Goal: Transaction & Acquisition: Obtain resource

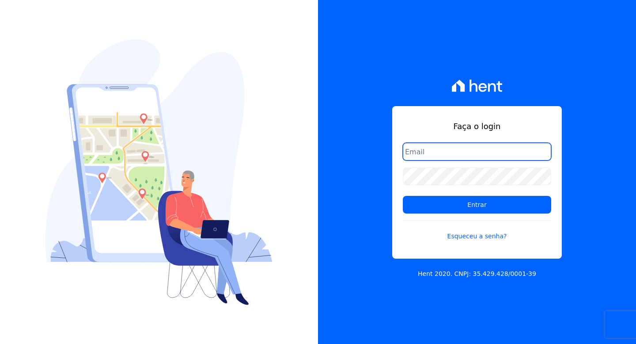
click at [413, 152] on input "email" at bounding box center [477, 152] width 149 height 18
type input "contato@blackcode.com.br"
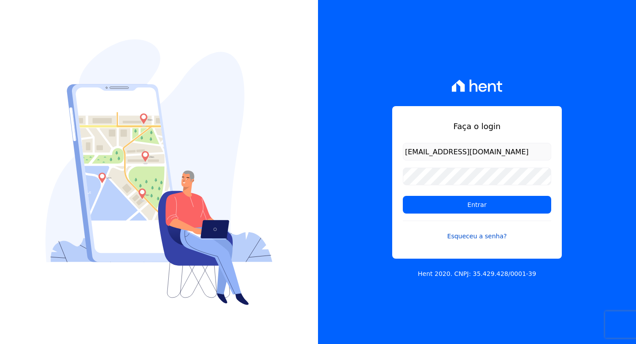
click at [474, 236] on link "Esqueceu a senha?" at bounding box center [477, 231] width 149 height 20
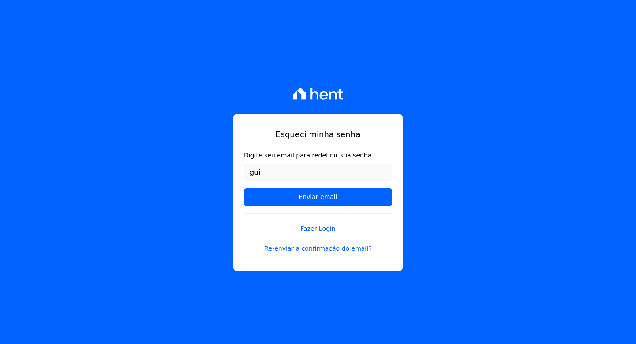
type input "[PERSON_NAME][EMAIL_ADDRESS][DOMAIN_NAME]"
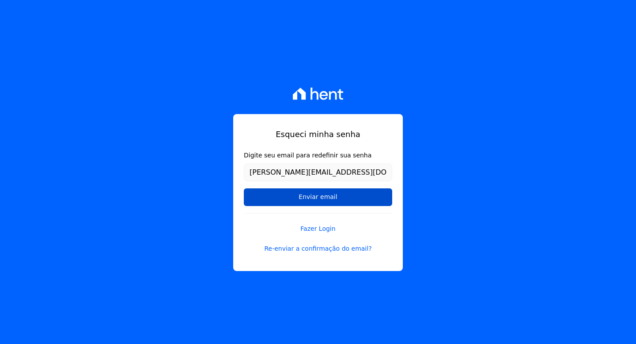
click at [317, 196] on input "Enviar email" at bounding box center [318, 197] width 149 height 18
click at [313, 199] on input "Enviar email" at bounding box center [318, 197] width 149 height 18
click at [294, 198] on input "Enviar email" at bounding box center [318, 197] width 149 height 18
click at [310, 198] on input "Enviar email" at bounding box center [318, 197] width 149 height 18
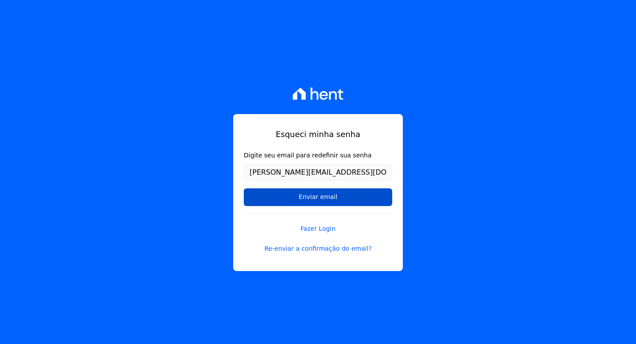
click at [310, 198] on input "Enviar email" at bounding box center [318, 197] width 149 height 18
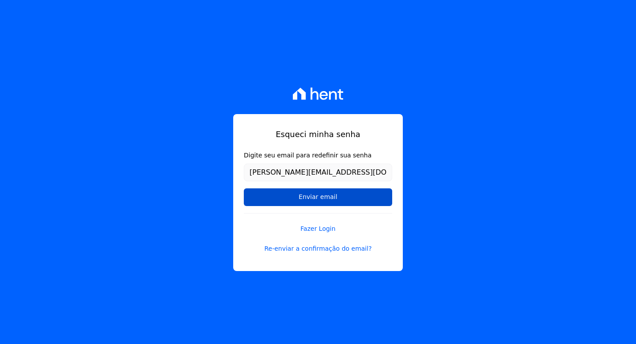
click at [305, 199] on input "Enviar email" at bounding box center [318, 197] width 149 height 18
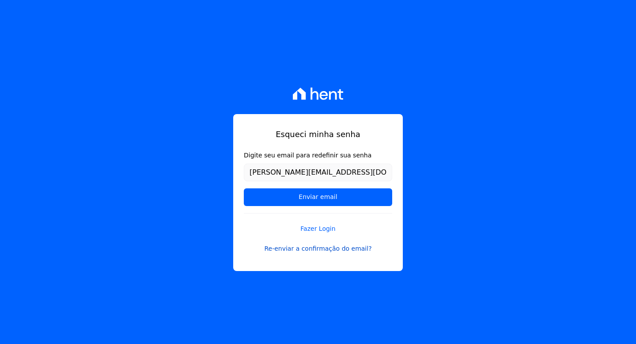
click at [322, 248] on link "Re-enviar a confirmação do email?" at bounding box center [318, 248] width 149 height 9
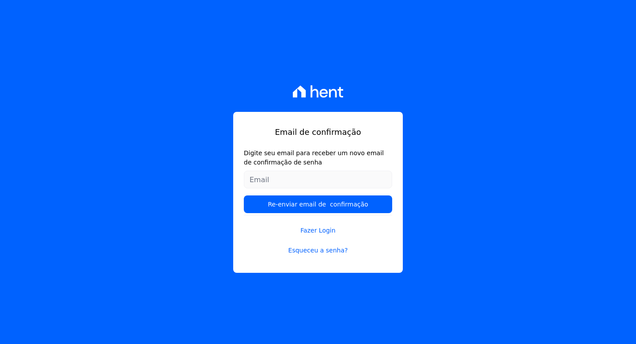
click at [271, 181] on input "Digite seu email para receber um novo email de confirmação de senha" at bounding box center [318, 180] width 149 height 18
click at [263, 179] on input "contato@blackcode.com.br" at bounding box center [318, 180] width 149 height 18
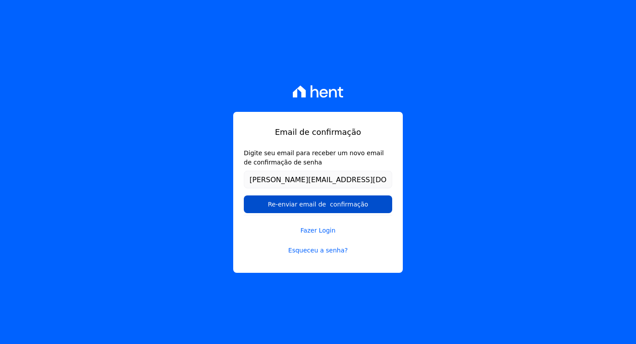
type input "[PERSON_NAME][EMAIL_ADDRESS][DOMAIN_NAME]"
click at [289, 205] on input "Re-enviar email de confirmação" at bounding box center [318, 204] width 149 height 18
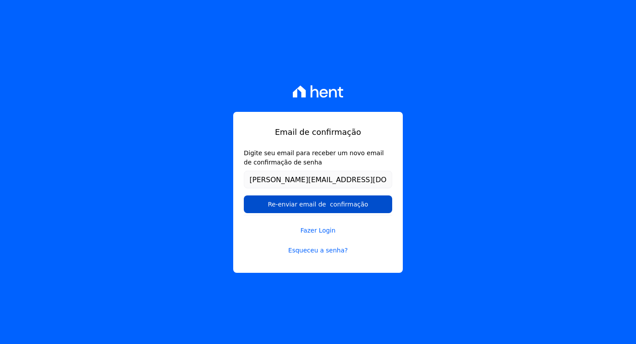
click at [289, 203] on input "Re-enviar email de confirmação" at bounding box center [318, 204] width 149 height 18
click at [290, 202] on input "Re-enviar email de confirmação" at bounding box center [318, 204] width 149 height 18
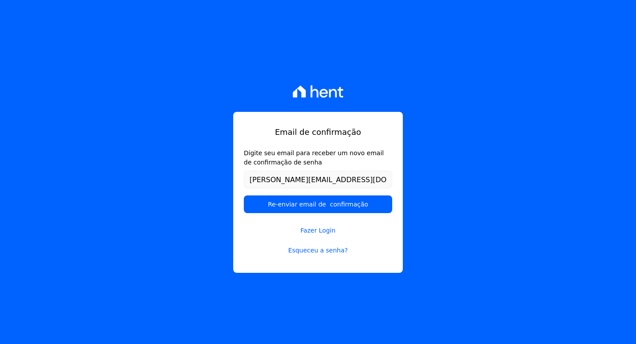
click at [302, 198] on input "Re-enviar email de confirmação" at bounding box center [318, 204] width 149 height 18
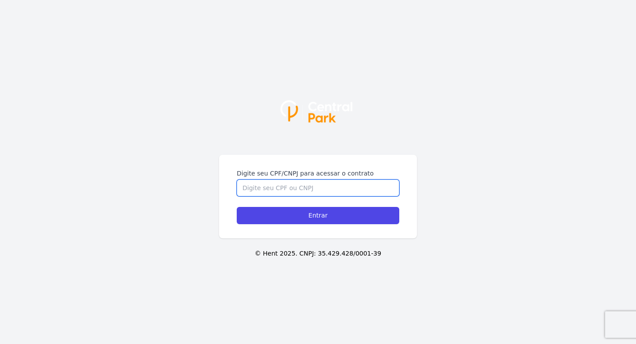
click at [284, 184] on input "Digite seu CPF/CNPJ para acessar o contrato" at bounding box center [318, 187] width 163 height 17
paste input "34.184.095/0001-62"
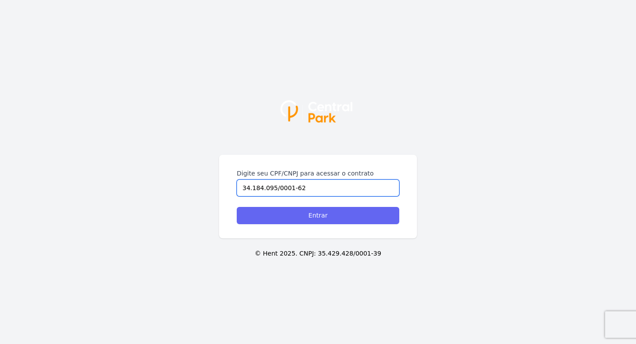
type input "34.184.095/0001-62"
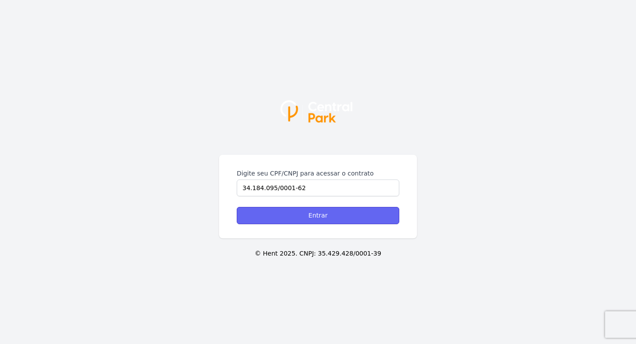
click at [307, 215] on input "Entrar" at bounding box center [318, 215] width 163 height 17
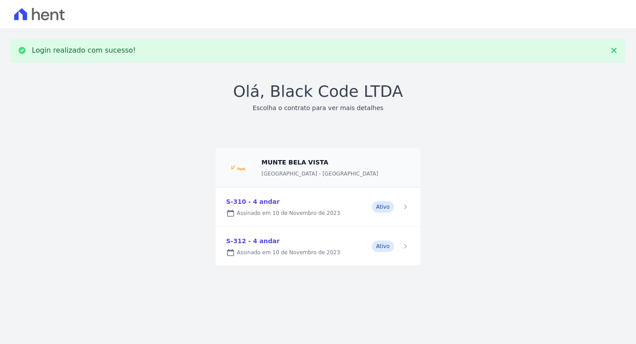
click at [267, 202] on link at bounding box center [318, 206] width 205 height 39
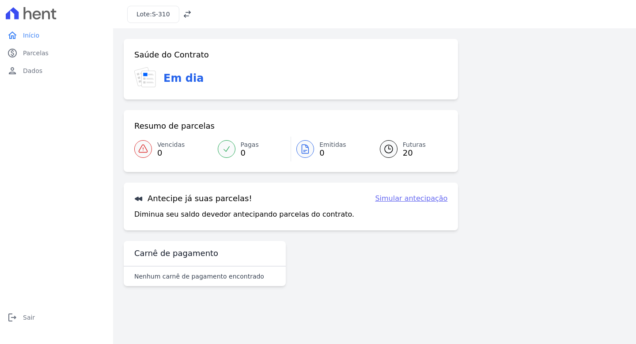
click at [410, 145] on span "Futuras" at bounding box center [414, 144] width 23 height 9
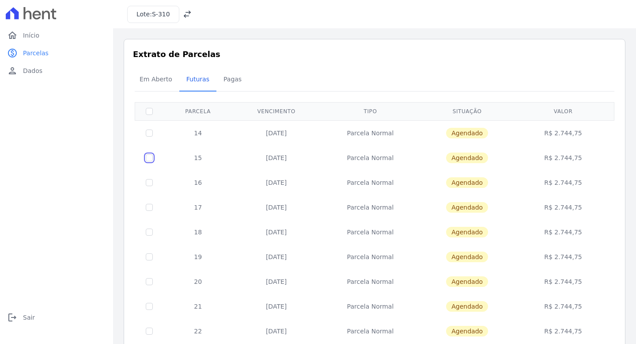
click at [149, 137] on input "checkbox" at bounding box center [149, 133] width 7 height 7
checkbox input "true"
click at [469, 156] on span "Agendado" at bounding box center [467, 157] width 42 height 11
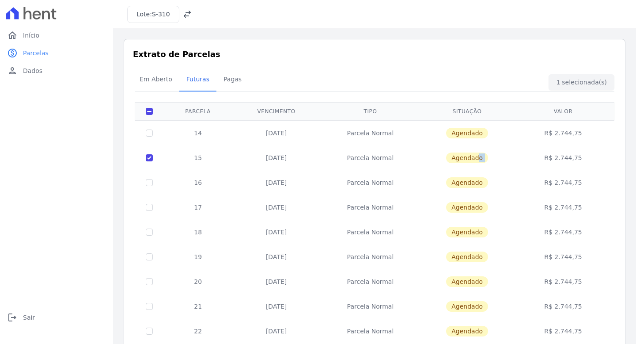
click at [469, 156] on span "Agendado" at bounding box center [467, 157] width 42 height 11
click at [468, 158] on span "Agendado" at bounding box center [467, 157] width 42 height 11
click at [274, 158] on td "[DATE]" at bounding box center [276, 157] width 88 height 25
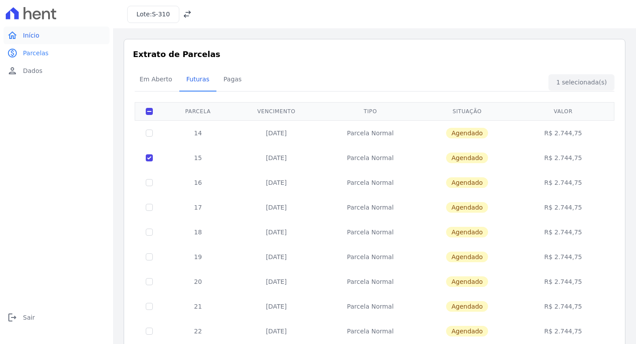
click at [36, 35] on span "Início" at bounding box center [31, 35] width 16 height 9
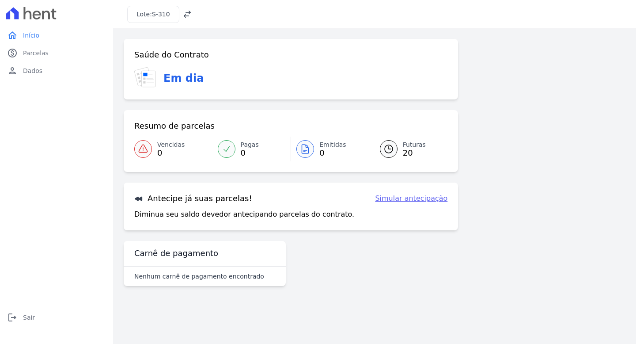
click at [404, 197] on link "Simular antecipação" at bounding box center [411, 198] width 72 height 11
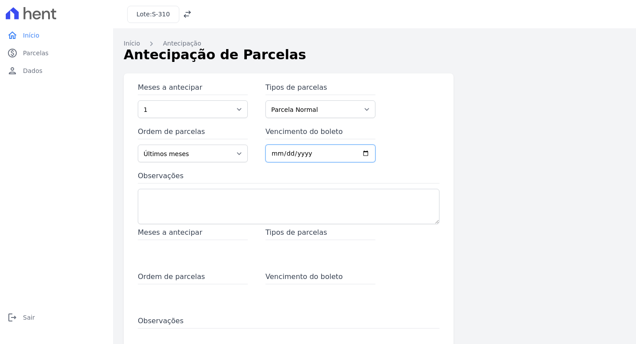
click at [274, 152] on input "Vencimento do boleto" at bounding box center [321, 154] width 110 height 18
click at [46, 52] on span "Parcelas" at bounding box center [36, 53] width 26 height 9
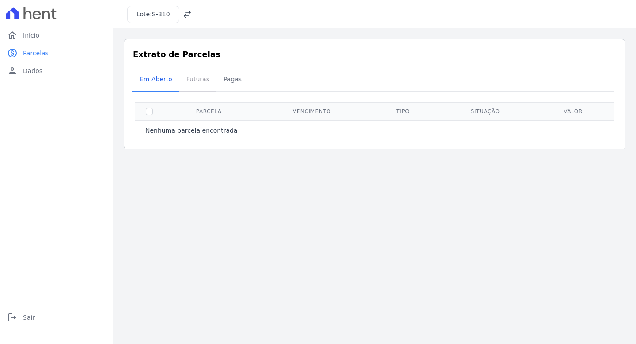
click at [198, 76] on span "Futuras" at bounding box center [198, 79] width 34 height 18
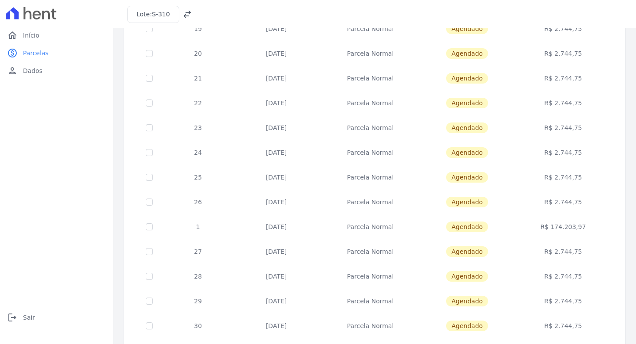
scroll to position [311, 0]
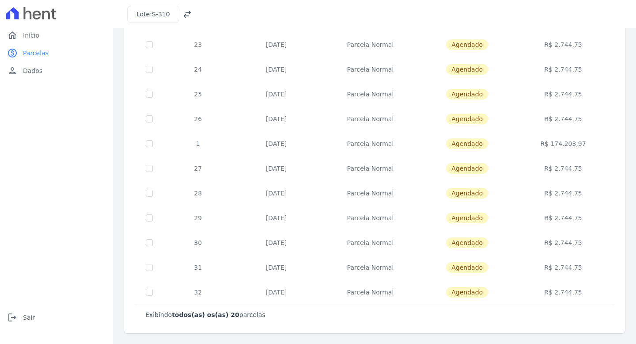
drag, startPoint x: 267, startPoint y: 291, endPoint x: 299, endPoint y: 293, distance: 32.3
click at [300, 293] on td "[DATE]" at bounding box center [276, 292] width 88 height 25
click at [268, 290] on td "[DATE]" at bounding box center [276, 292] width 88 height 25
click at [264, 293] on td "[DATE]" at bounding box center [276, 292] width 88 height 25
drag, startPoint x: 266, startPoint y: 292, endPoint x: 298, endPoint y: 288, distance: 32.1
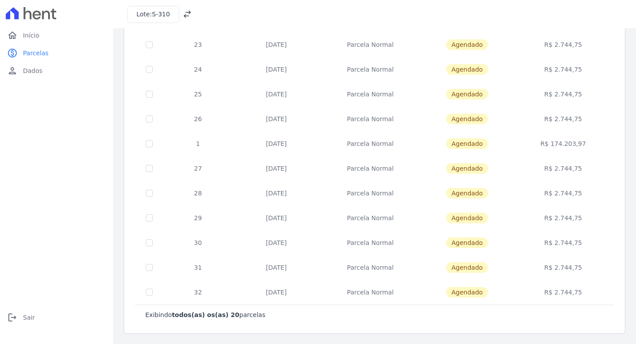
click at [298, 288] on td "[DATE]" at bounding box center [276, 292] width 88 height 25
copy td "[DATE]"
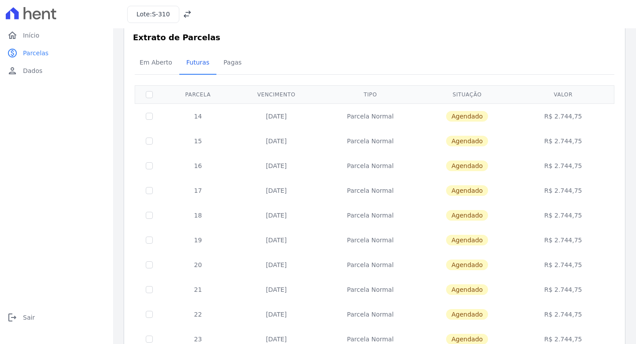
scroll to position [0, 0]
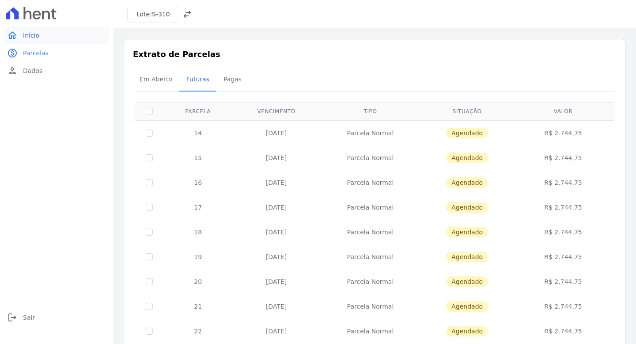
click at [26, 38] on span "Início" at bounding box center [31, 35] width 16 height 9
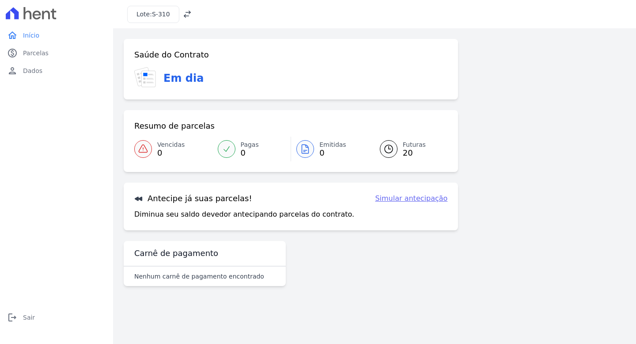
click at [399, 200] on link "Simular antecipação" at bounding box center [411, 198] width 72 height 11
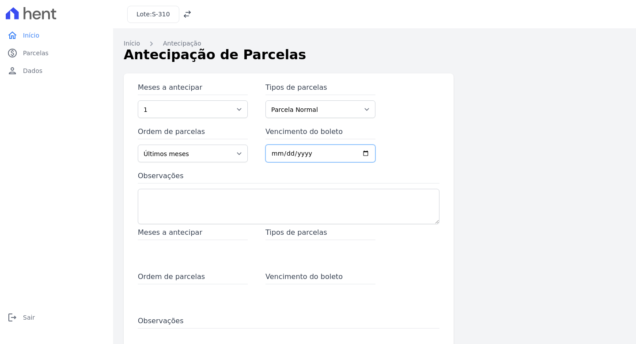
click at [274, 155] on input "Vencimento do boleto" at bounding box center [321, 154] width 110 height 18
type input "[DATE]"
click at [260, 202] on textarea "Observações" at bounding box center [289, 206] width 302 height 35
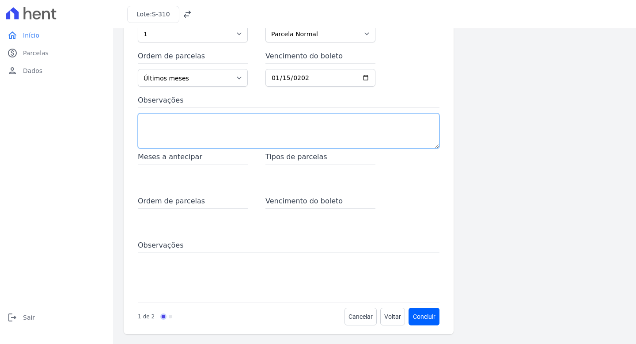
scroll to position [76, 0]
click at [298, 201] on span "Vencimento do boleto" at bounding box center [321, 201] width 110 height 13
click at [424, 317] on button "Concluir" at bounding box center [424, 316] width 30 height 18
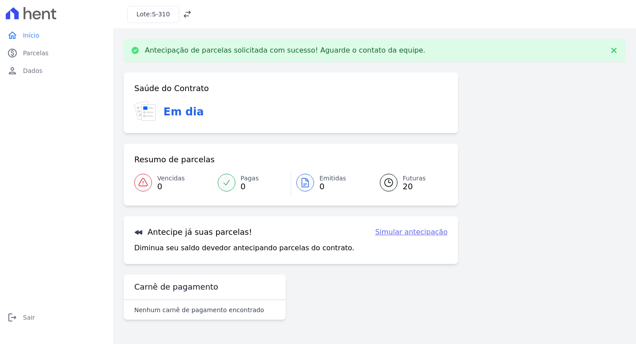
click at [40, 13] on icon at bounding box center [37, 15] width 8 height 9
click at [35, 67] on span "Dados" at bounding box center [32, 70] width 19 height 9
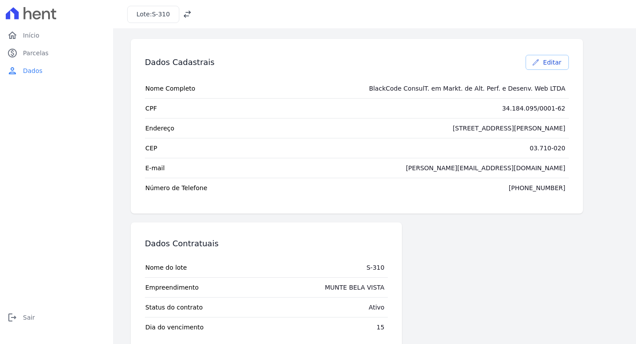
click at [544, 62] on link "Editar" at bounding box center [547, 62] width 43 height 15
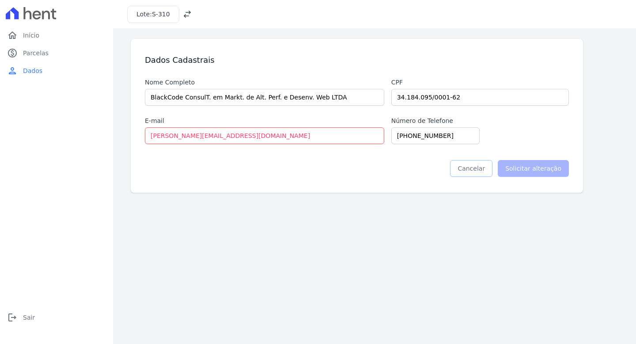
click at [482, 170] on link "Cancelar" at bounding box center [471, 168] width 42 height 17
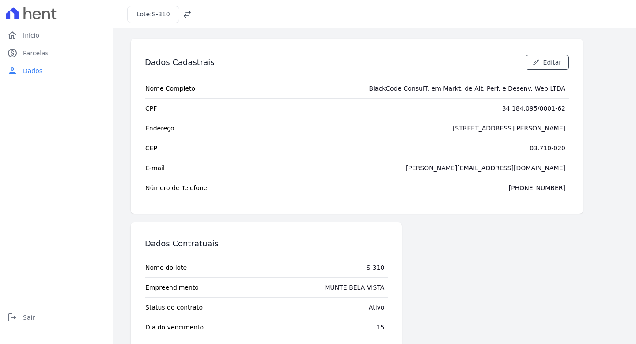
scroll to position [19, 0]
